Goal: Task Accomplishment & Management: Manage account settings

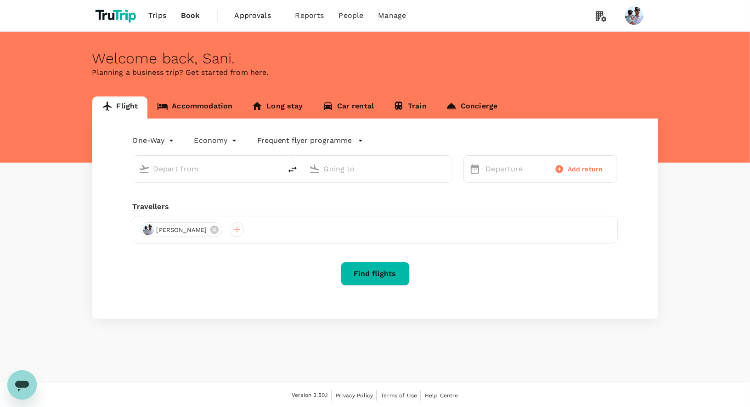
type input "roundtrip"
type input "[GEOGRAPHIC_DATA], [GEOGRAPHIC_DATA] (any)"
type input "Penang, [GEOGRAPHIC_DATA] (any)"
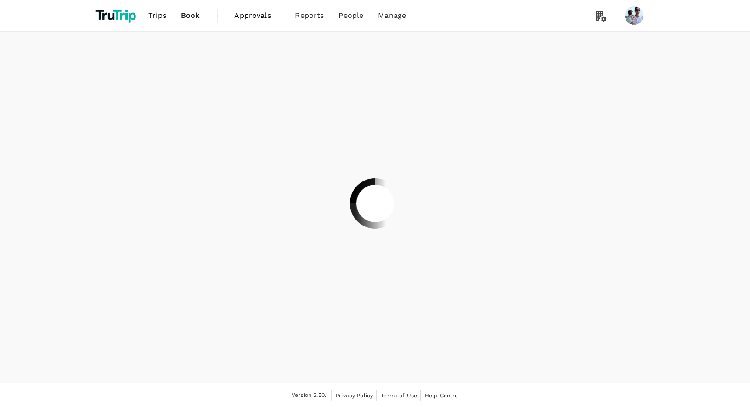
click at [454, 17] on div at bounding box center [375, 203] width 750 height 407
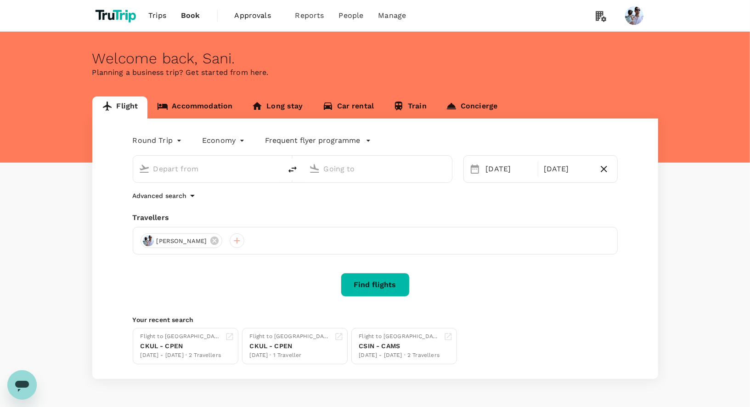
type input "Kuala Lumpur, Malaysia (any)"
type input "Penang, Malaysia (any)"
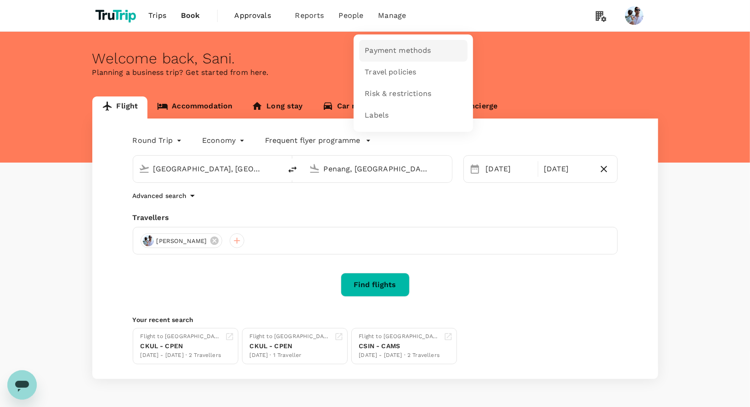
click at [405, 48] on span "Payment methods" at bounding box center [397, 50] width 66 height 11
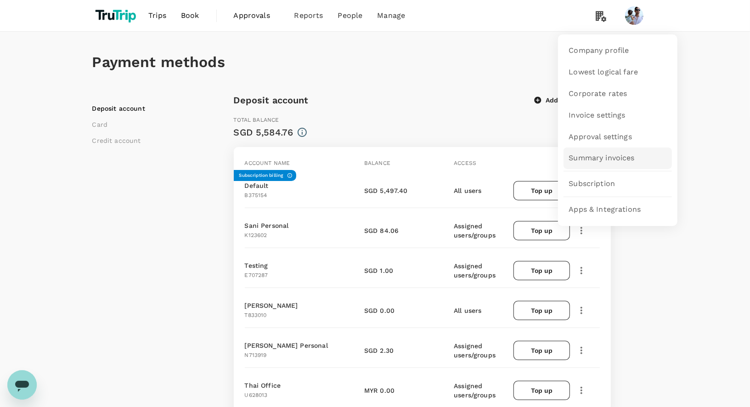
click at [594, 162] on span "Summary invoices" at bounding box center [602, 158] width 66 height 11
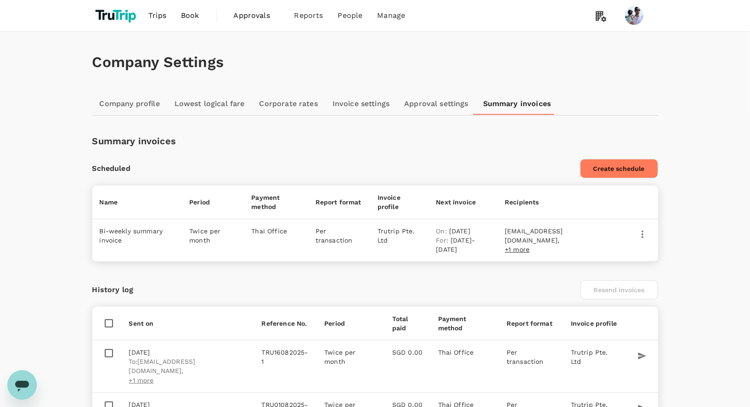
click at [363, 100] on link "Invoice settings" at bounding box center [361, 104] width 72 height 22
click at [643, 230] on icon "button" at bounding box center [642, 233] width 2 height 7
click at [554, 273] on div at bounding box center [375, 203] width 750 height 407
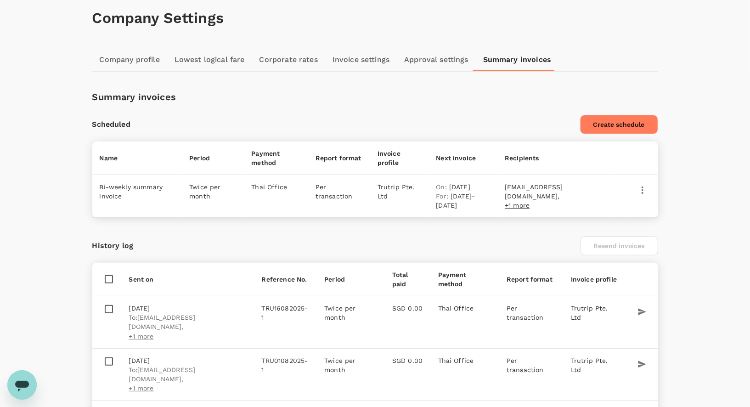
scroll to position [72, 0]
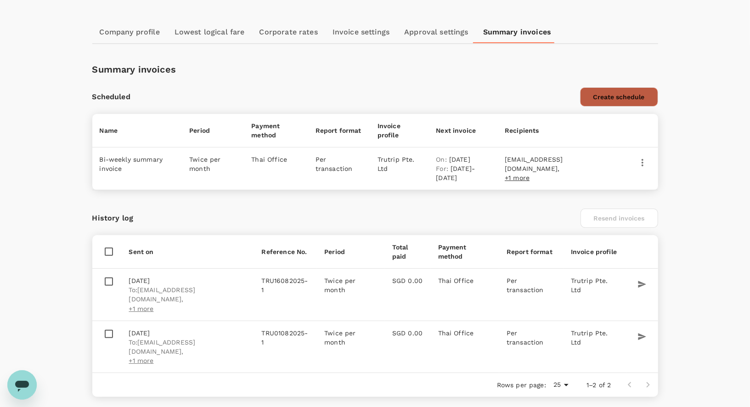
click at [617, 90] on button "Create schedule" at bounding box center [619, 96] width 78 height 19
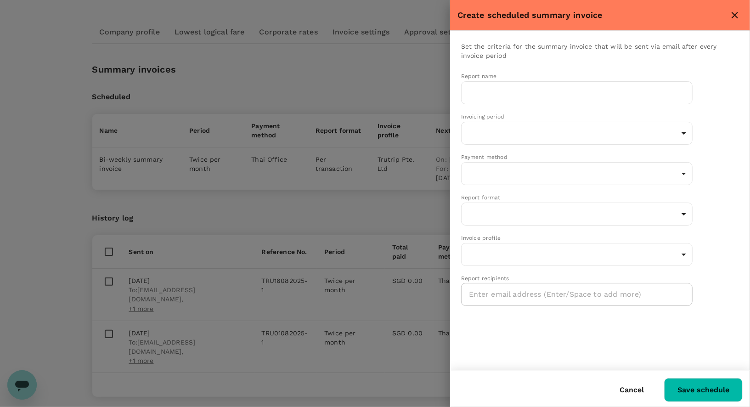
click at [371, 193] on div at bounding box center [375, 203] width 750 height 407
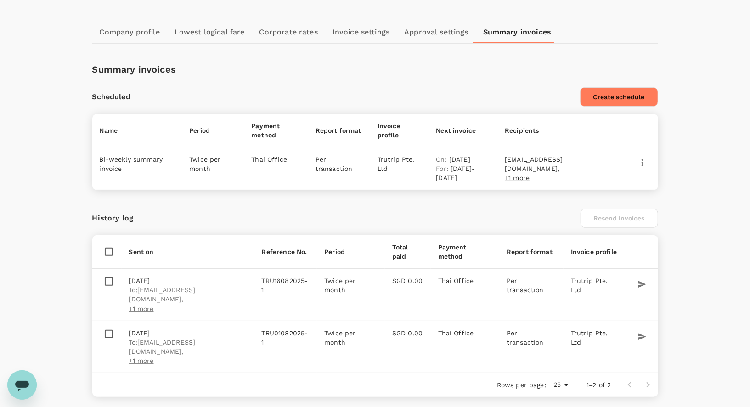
click at [645, 160] on icon "button" at bounding box center [642, 162] width 11 height 11
click at [568, 197] on div at bounding box center [375, 203] width 750 height 407
click at [604, 95] on button "Create schedule" at bounding box center [619, 96] width 78 height 19
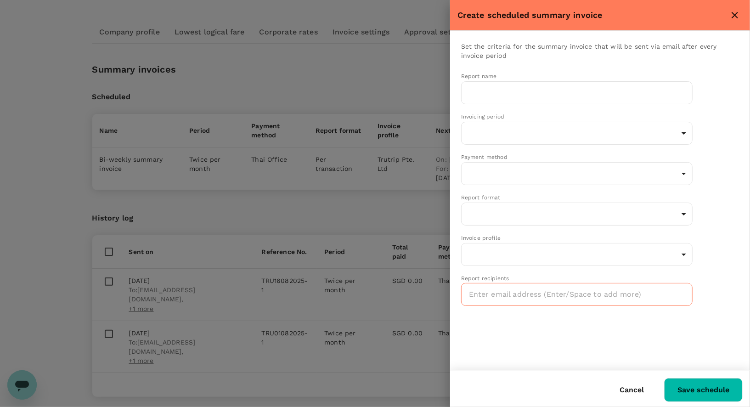
click at [546, 292] on input "text" at bounding box center [578, 294] width 219 height 15
click at [547, 342] on div "Set the criteria for the summary invoice that will be sent via email after ever…" at bounding box center [600, 200] width 300 height 339
click at [626, 130] on body "Trips Book Approvals 0 Reports People Manage Company Settings Company profile L…" at bounding box center [375, 181] width 750 height 507
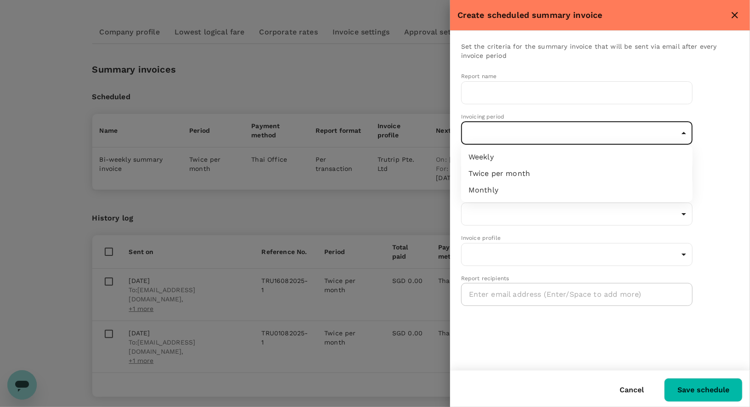
click at [716, 103] on div at bounding box center [375, 203] width 750 height 407
click at [563, 207] on body "Trips Book Approvals 0 Reports People Manage Company Settings Company profile L…" at bounding box center [375, 181] width 750 height 507
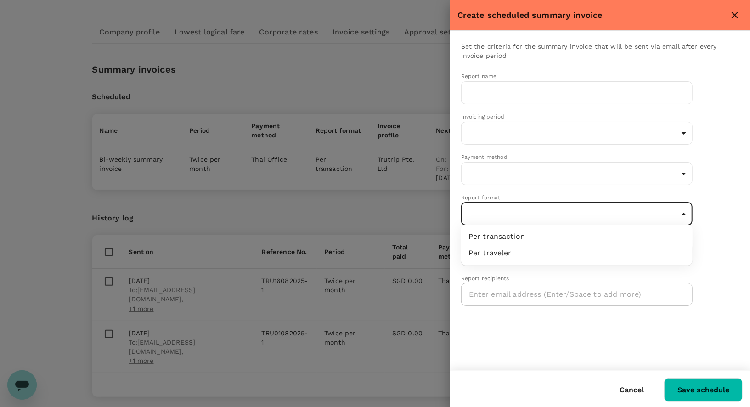
click at [575, 175] on div at bounding box center [375, 203] width 750 height 407
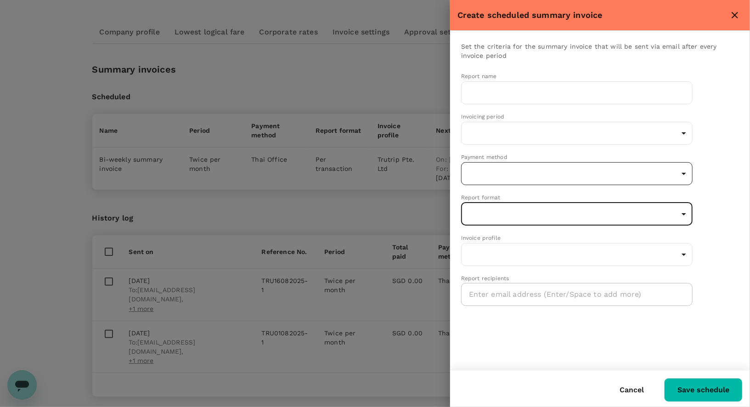
click at [596, 168] on body "Trips Book Approvals 0 Reports People Manage Company Settings Company profile L…" at bounding box center [375, 181] width 750 height 507
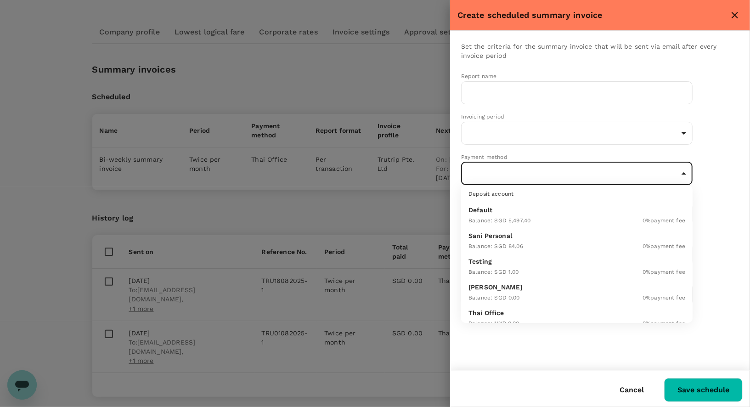
click at [713, 164] on div at bounding box center [375, 203] width 750 height 407
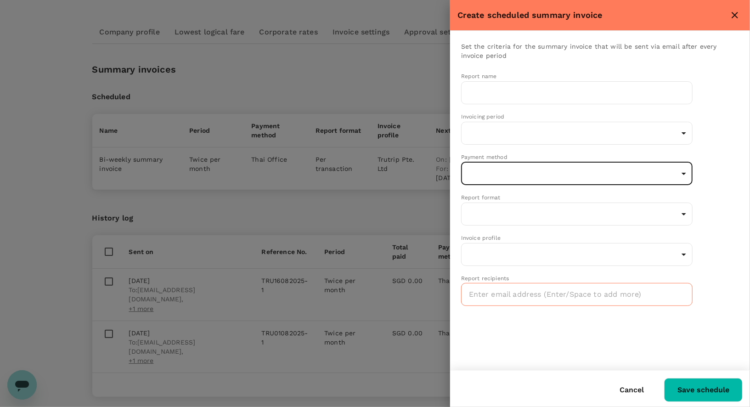
click at [560, 294] on input "text" at bounding box center [578, 294] width 219 height 15
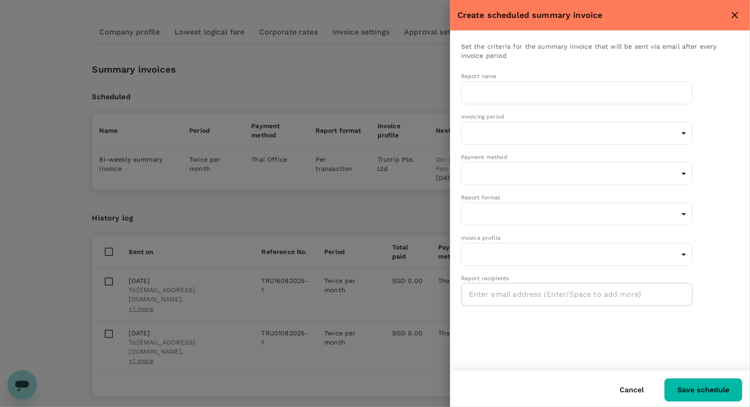
click at [550, 322] on div "Set the criteria for the summary invoice that will be sent via email after ever…" at bounding box center [600, 200] width 300 height 339
click at [363, 230] on div at bounding box center [375, 203] width 750 height 407
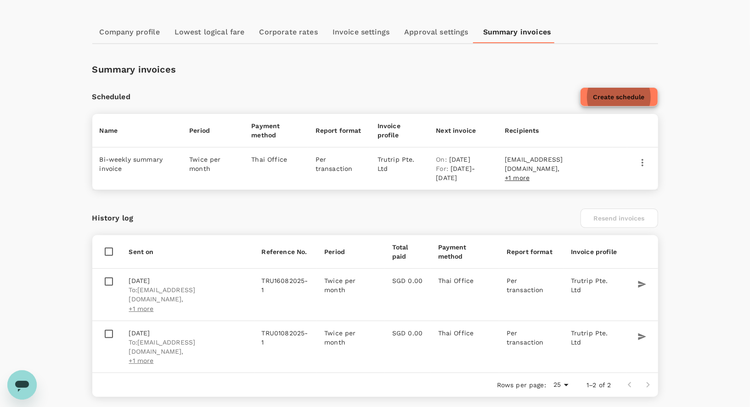
click at [641, 280] on icon "button" at bounding box center [641, 284] width 9 height 9
checkbox input "true"
